Goal: Task Accomplishment & Management: Manage account settings

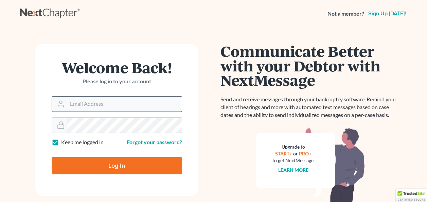
click at [151, 105] on input "Email Address" at bounding box center [124, 103] width 114 height 15
type input "[EMAIL_ADDRESS][DOMAIN_NAME]"
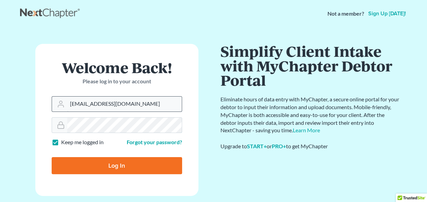
click at [52, 157] on input "Log In" at bounding box center [117, 165] width 130 height 17
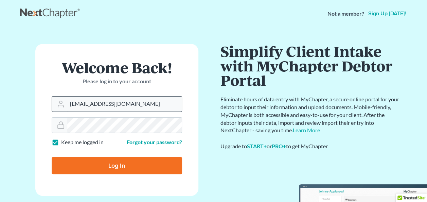
type input "Thinking..."
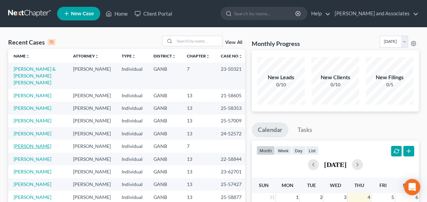
click at [29, 149] on link "Boyd-Cox, Billie" at bounding box center [33, 146] width 38 height 6
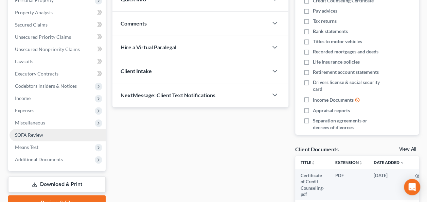
scroll to position [136, 0]
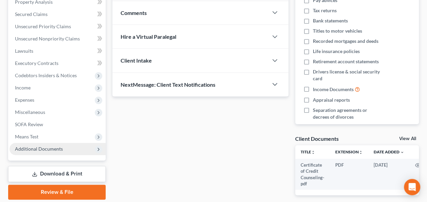
click at [42, 149] on span "Additional Documents" at bounding box center [39, 149] width 48 height 6
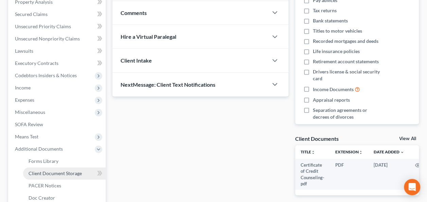
click at [57, 174] on span "Client Document Storage" at bounding box center [55, 173] width 53 height 6
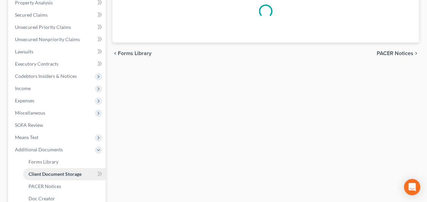
select select "5"
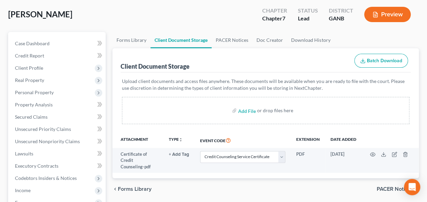
scroll to position [68, 0]
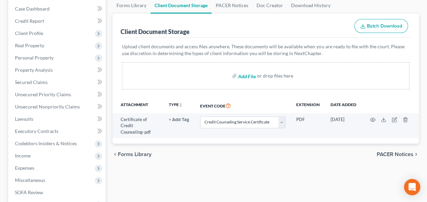
click at [247, 75] on input "file" at bounding box center [246, 76] width 16 height 12
type input "C:\fakepath\Pay Advices.pdf"
select select "5"
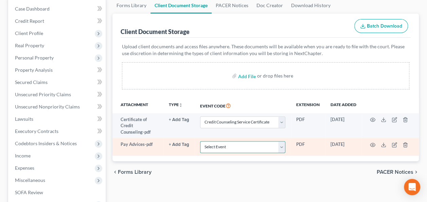
click at [281, 147] on select "Select Event 01 - Chapter 13 Plan - Initial Plan 02-Application to Pay Filing F…" at bounding box center [242, 147] width 85 height 12
select select "35"
click at [200, 141] on select "Select Event 01 - Chapter 13 Plan - Initial Plan 02-Application to Pay Filing F…" at bounding box center [242, 147] width 85 height 12
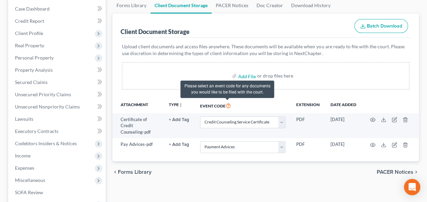
click at [228, 104] on icon at bounding box center [227, 105] width 5 height 6
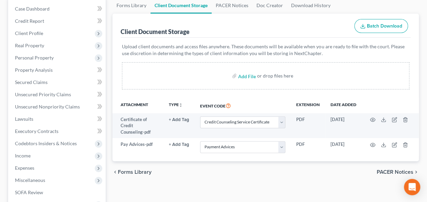
click at [354, 56] on p "Upload client documents and access files anywhere. These documents will be avai…" at bounding box center [265, 50] width 287 height 14
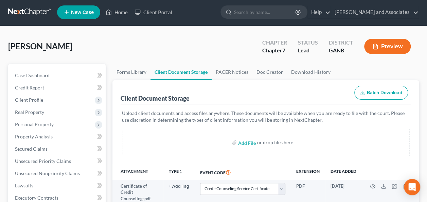
scroll to position [0, 0]
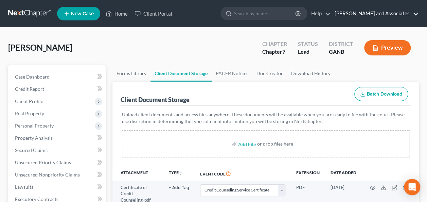
click at [415, 12] on link "Govan and Associates" at bounding box center [374, 13] width 87 height 12
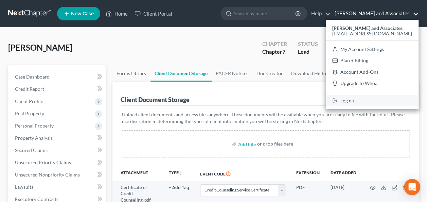
click at [369, 100] on link "Log out" at bounding box center [371, 101] width 93 height 12
